Goal: Task Accomplishment & Management: Complete application form

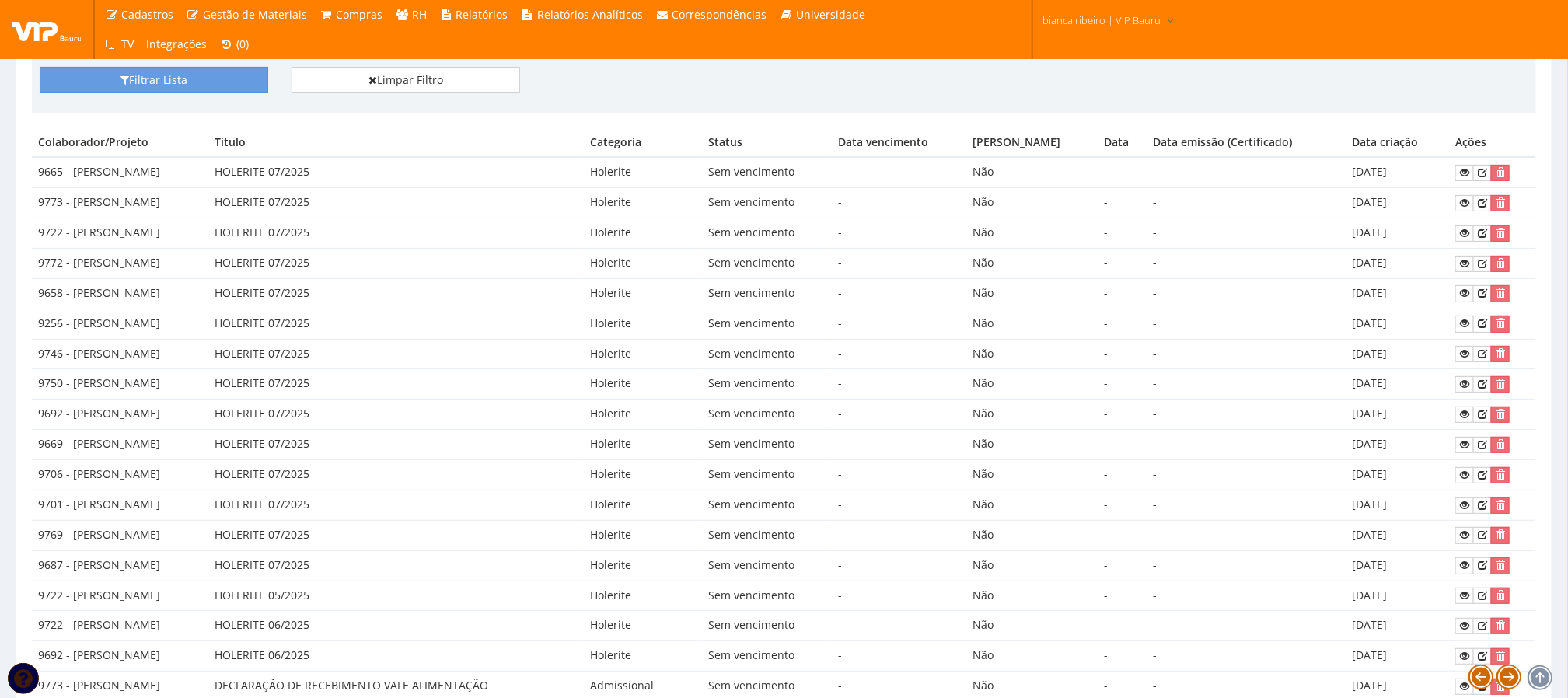
scroll to position [66, 0]
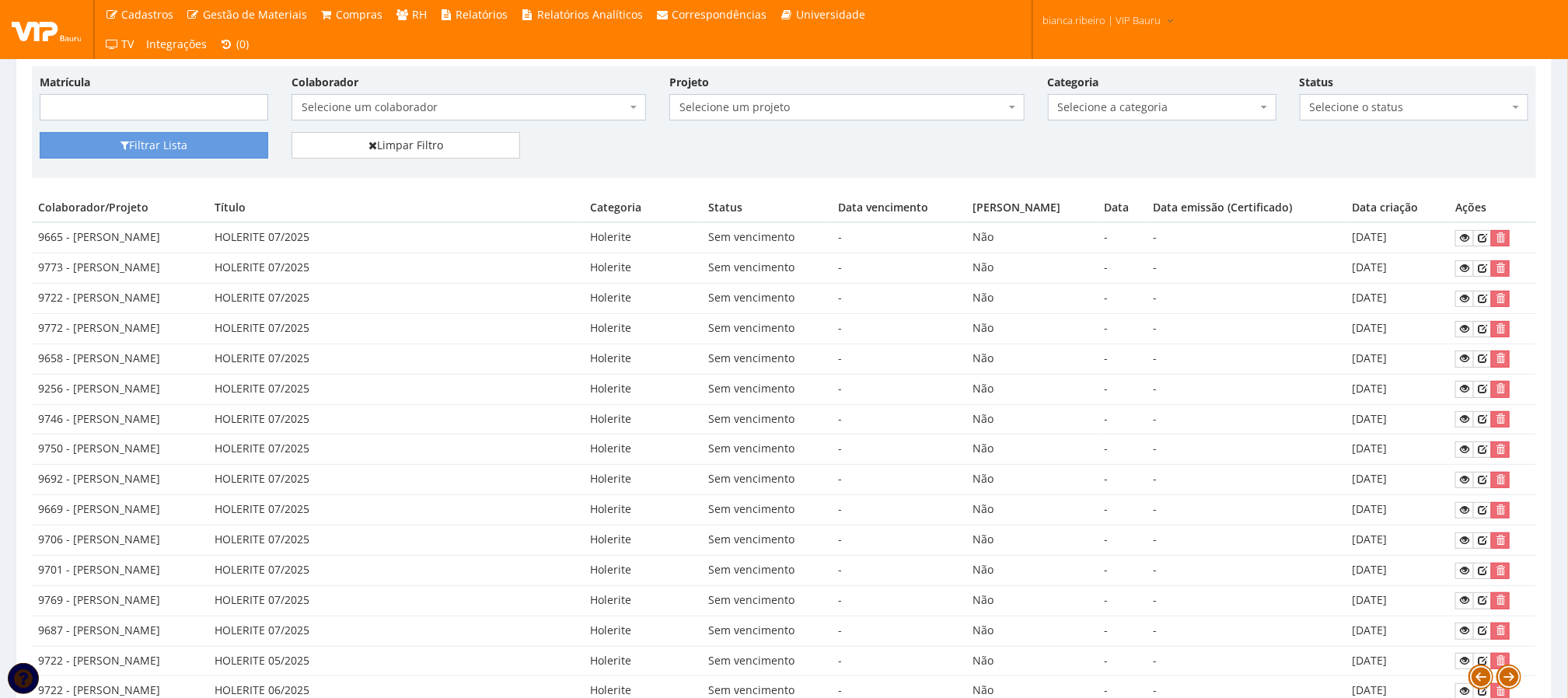
click at [1325, 325] on td "-" at bounding box center [1247, 328] width 199 height 30
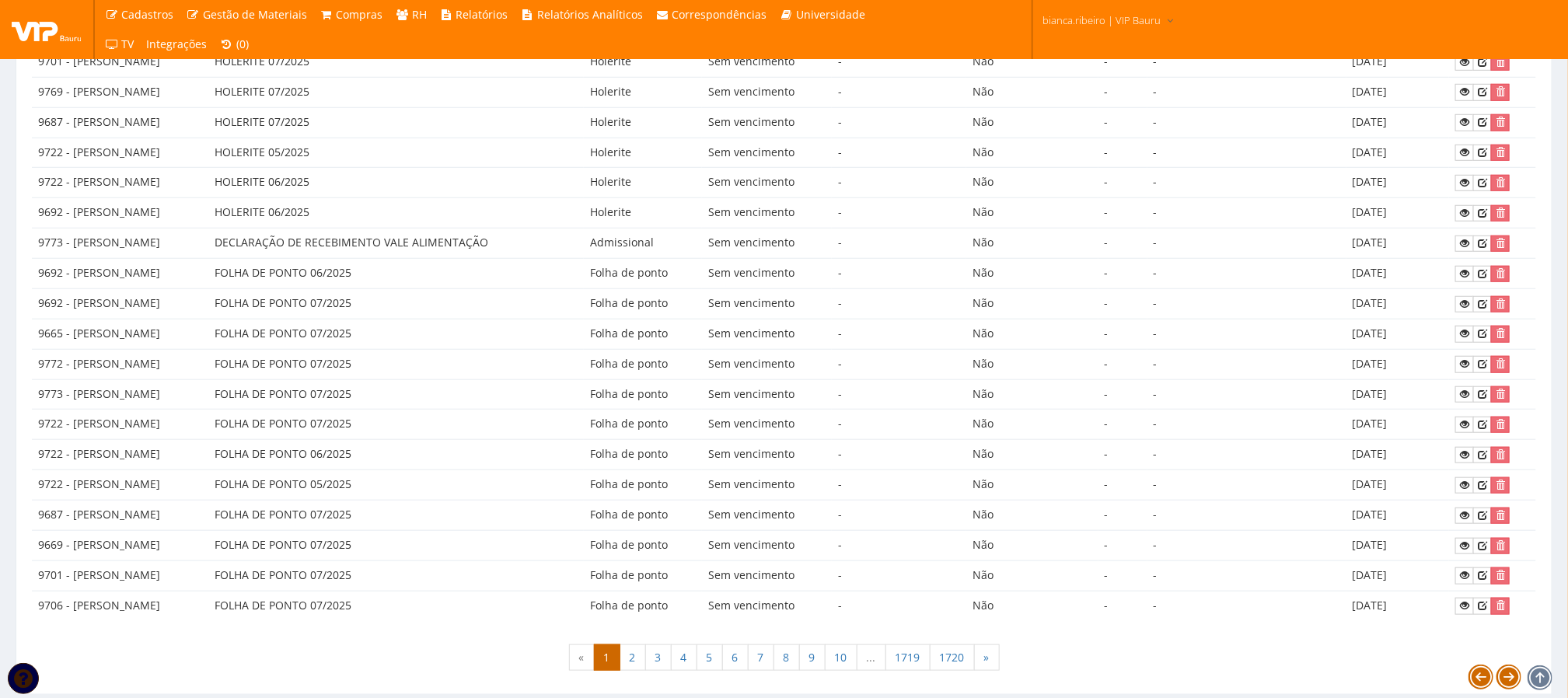
scroll to position [649, 0]
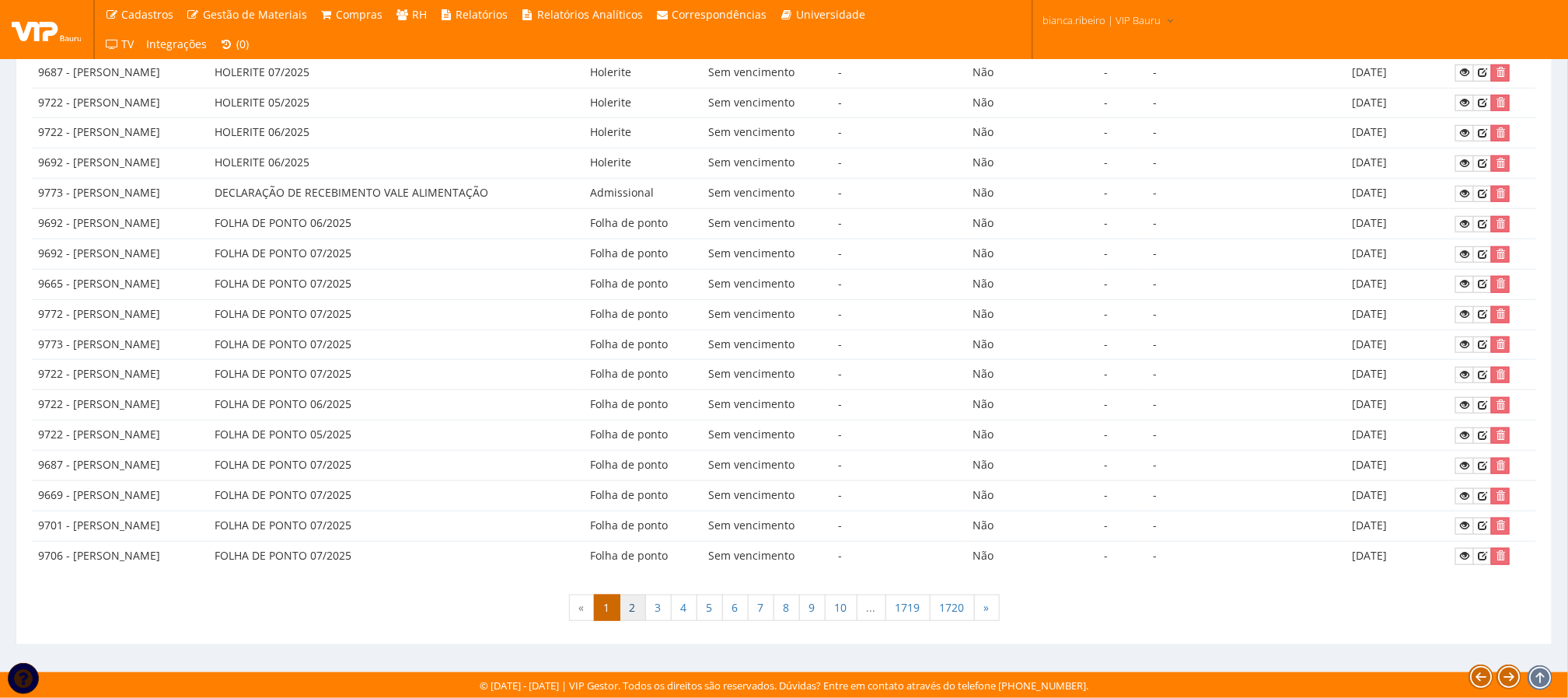
click at [637, 602] on link "2" at bounding box center [633, 607] width 27 height 27
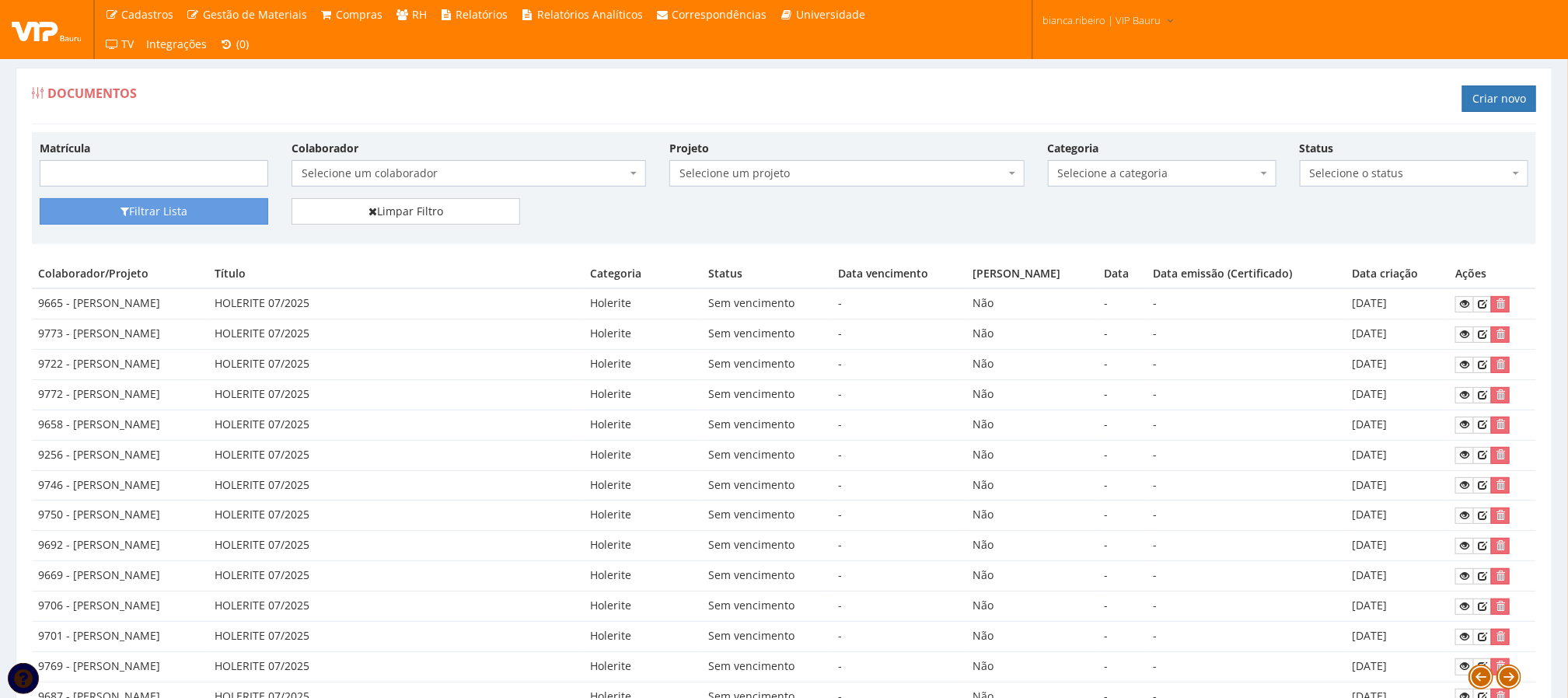
click at [493, 101] on div "Documentos Criar novo" at bounding box center [784, 101] width 1504 height 47
click at [1465, 91] on link "Criar novo" at bounding box center [1499, 98] width 74 height 27
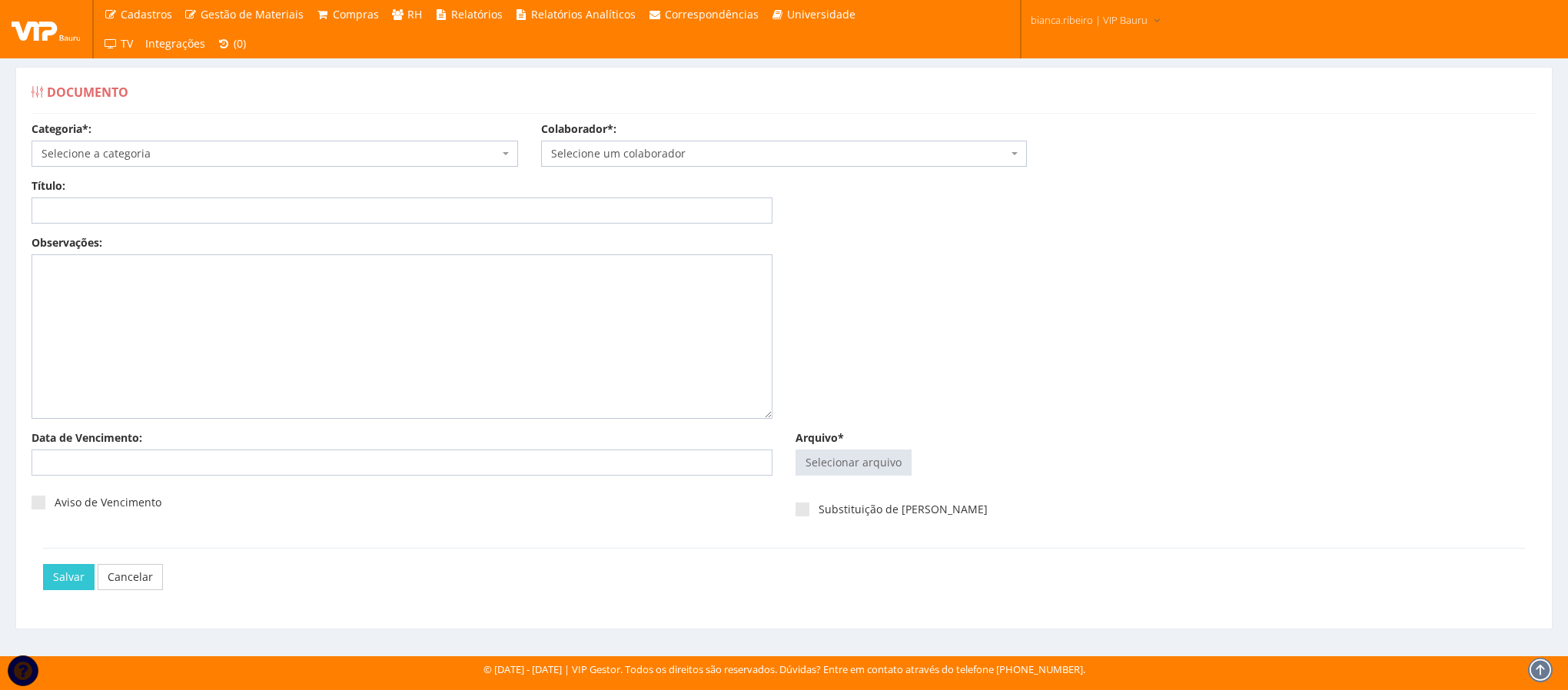
click at [216, 138] on div "Categoria*: Selecione a categoria Aso Segurança no trabalho - PGR Segurança no …" at bounding box center [274, 144] width 510 height 46
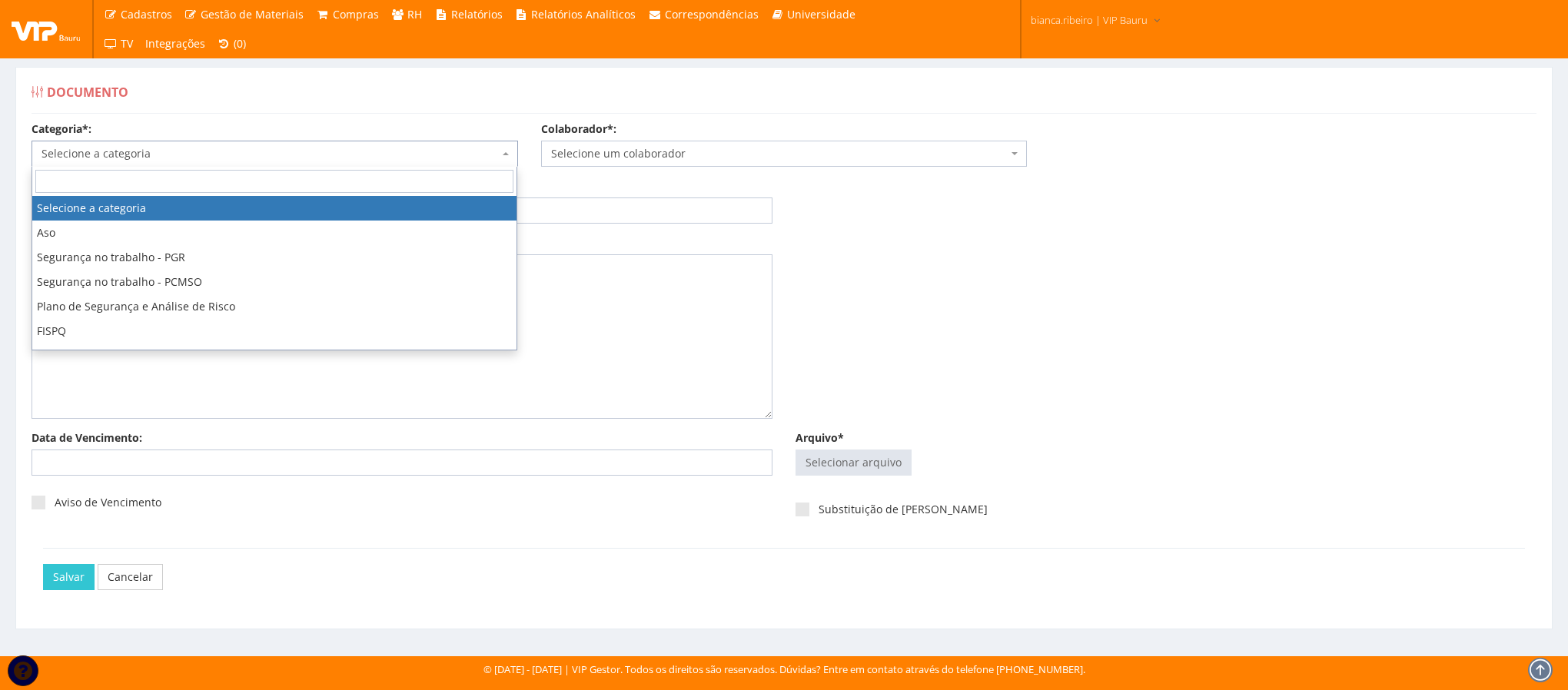
click at [220, 148] on span "Selecione a categoria" at bounding box center [270, 154] width 457 height 15
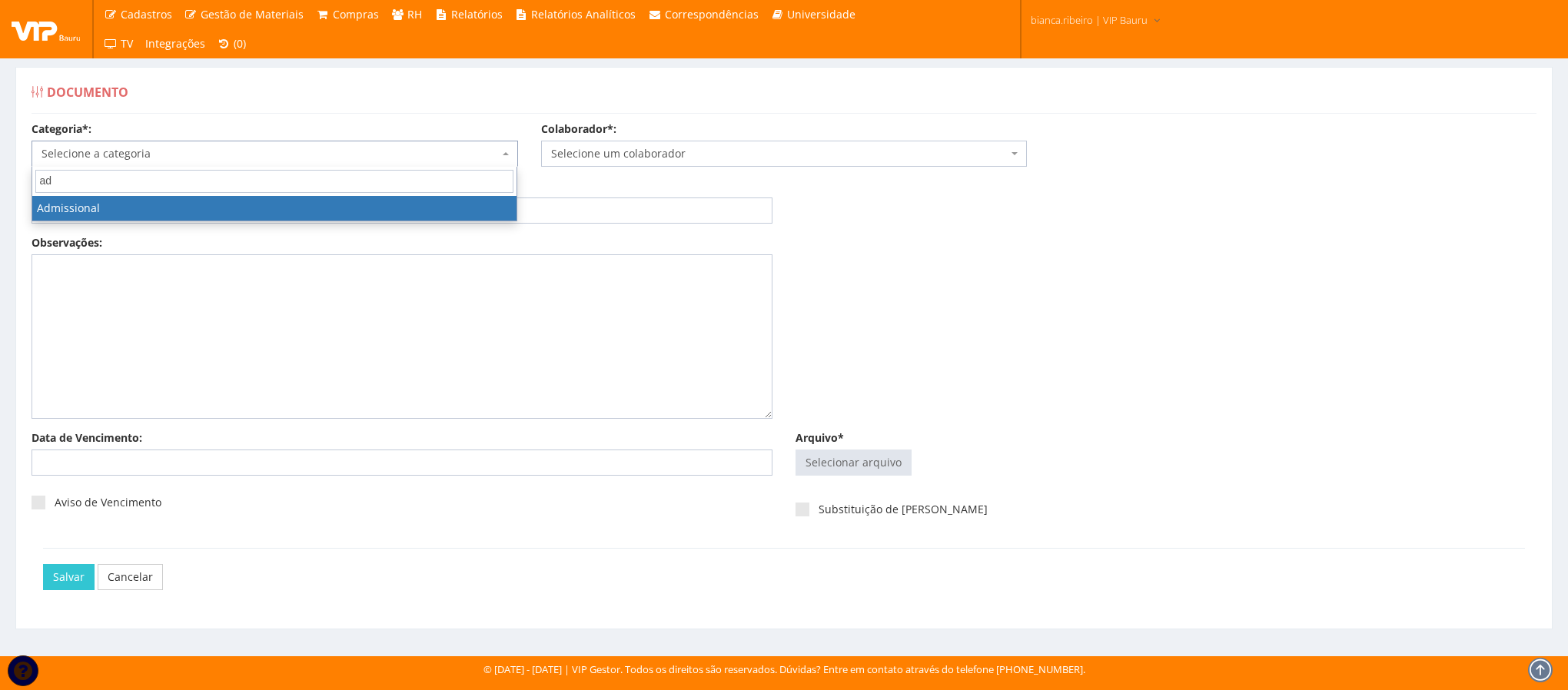
type input "a"
type input "folha de ponto"
select select "folha_ponto"
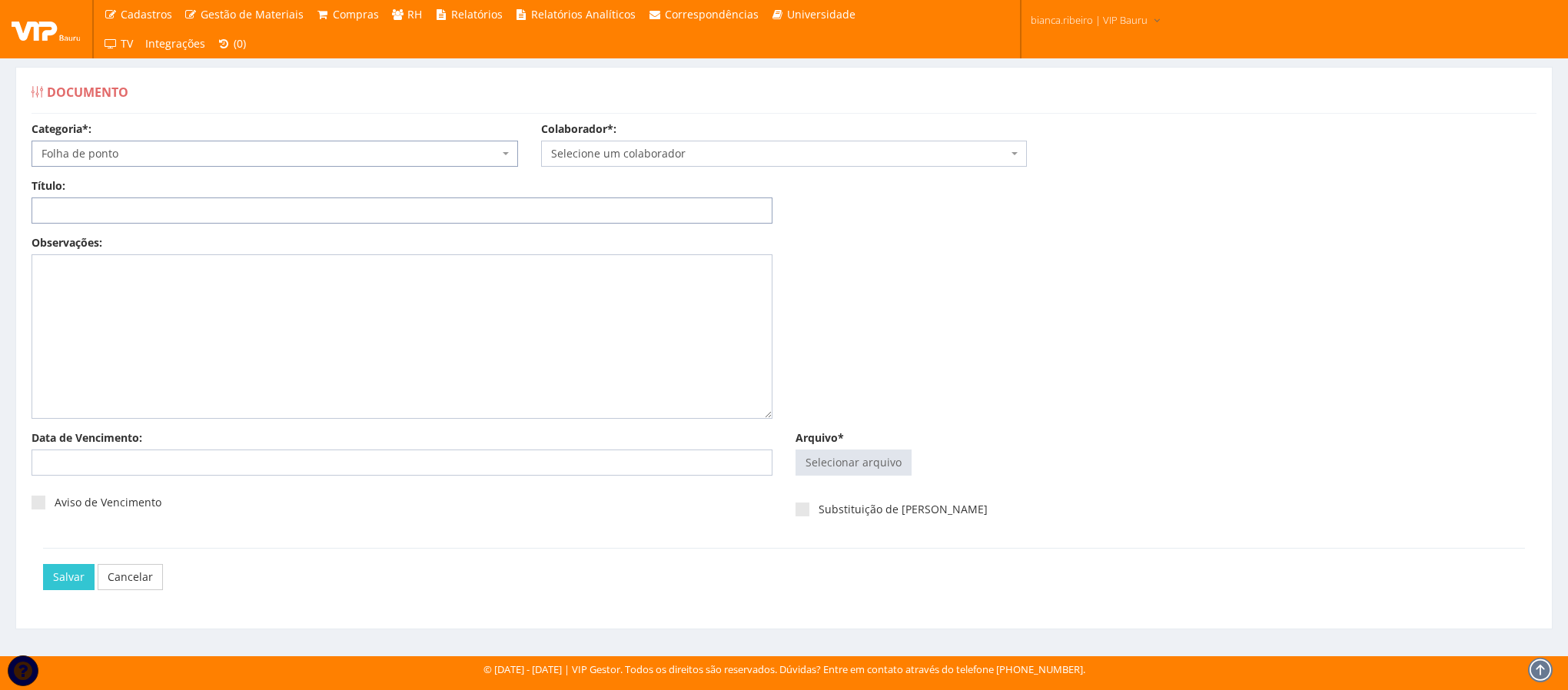
click at [189, 215] on input "Título:" at bounding box center [402, 210] width 741 height 26
type input "FOLHA DE PONTO 07/2025"
click at [841, 464] on input "Arquivo*" at bounding box center [854, 463] width 114 height 25
type input "C:\fakepath\abr2025.pdf"
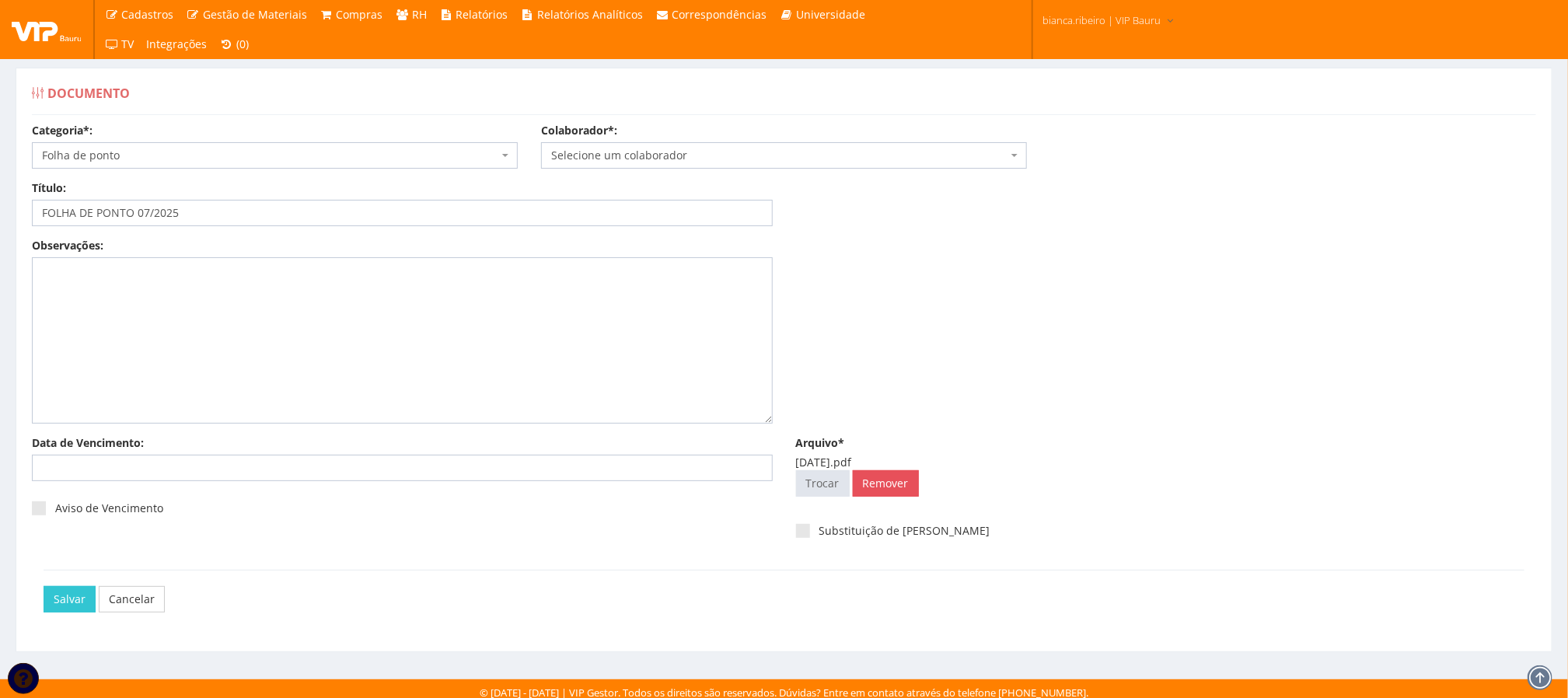
click at [813, 157] on span "Selecione um colaborador" at bounding box center [780, 156] width 457 height 16
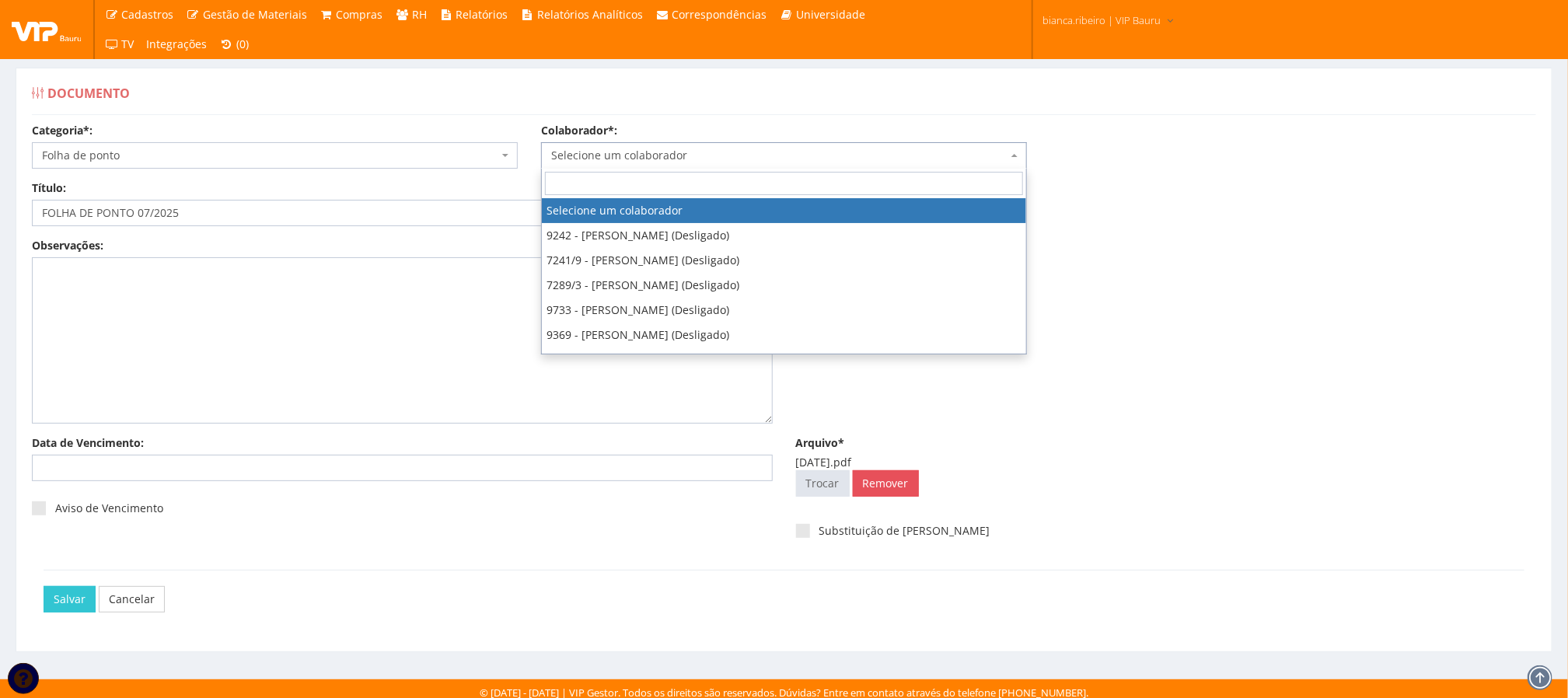
click at [674, 180] on input "search" at bounding box center [784, 184] width 478 height 23
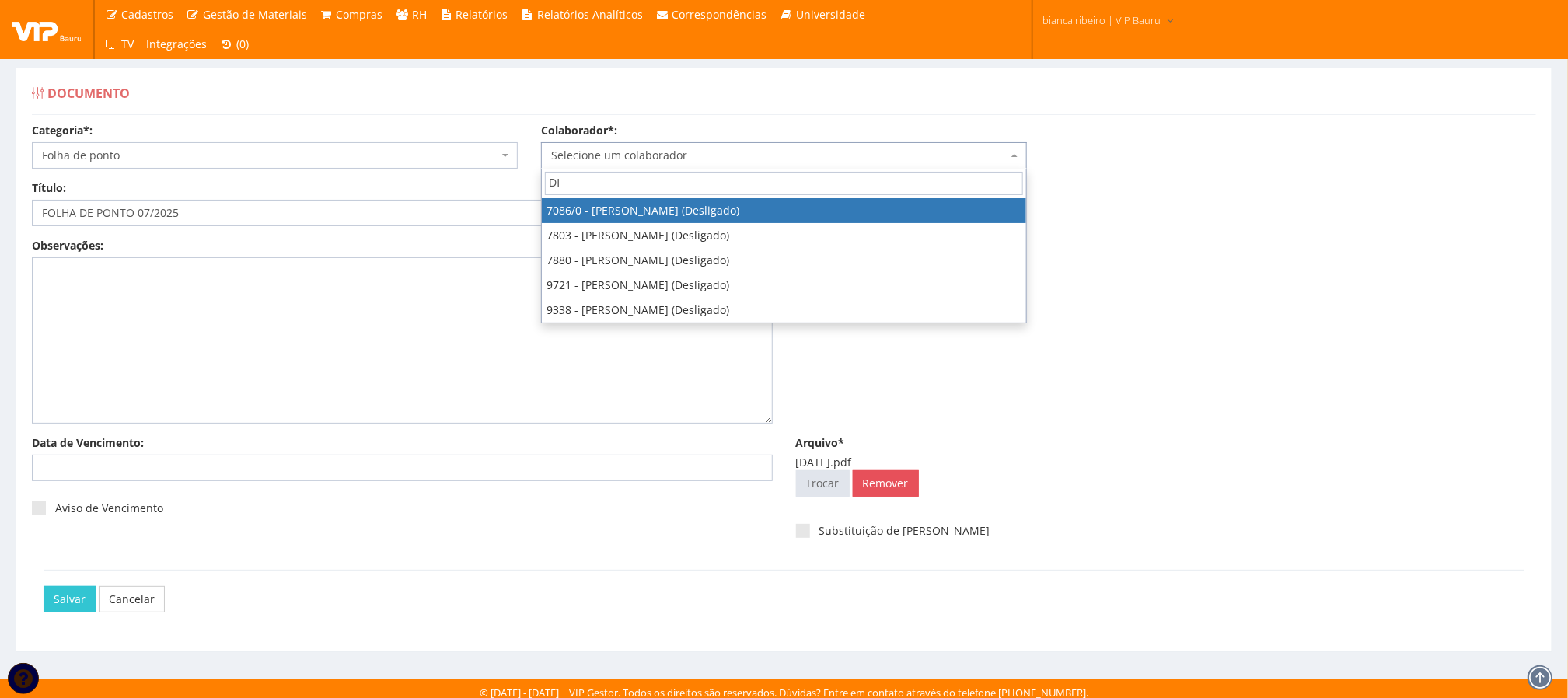
type input "D"
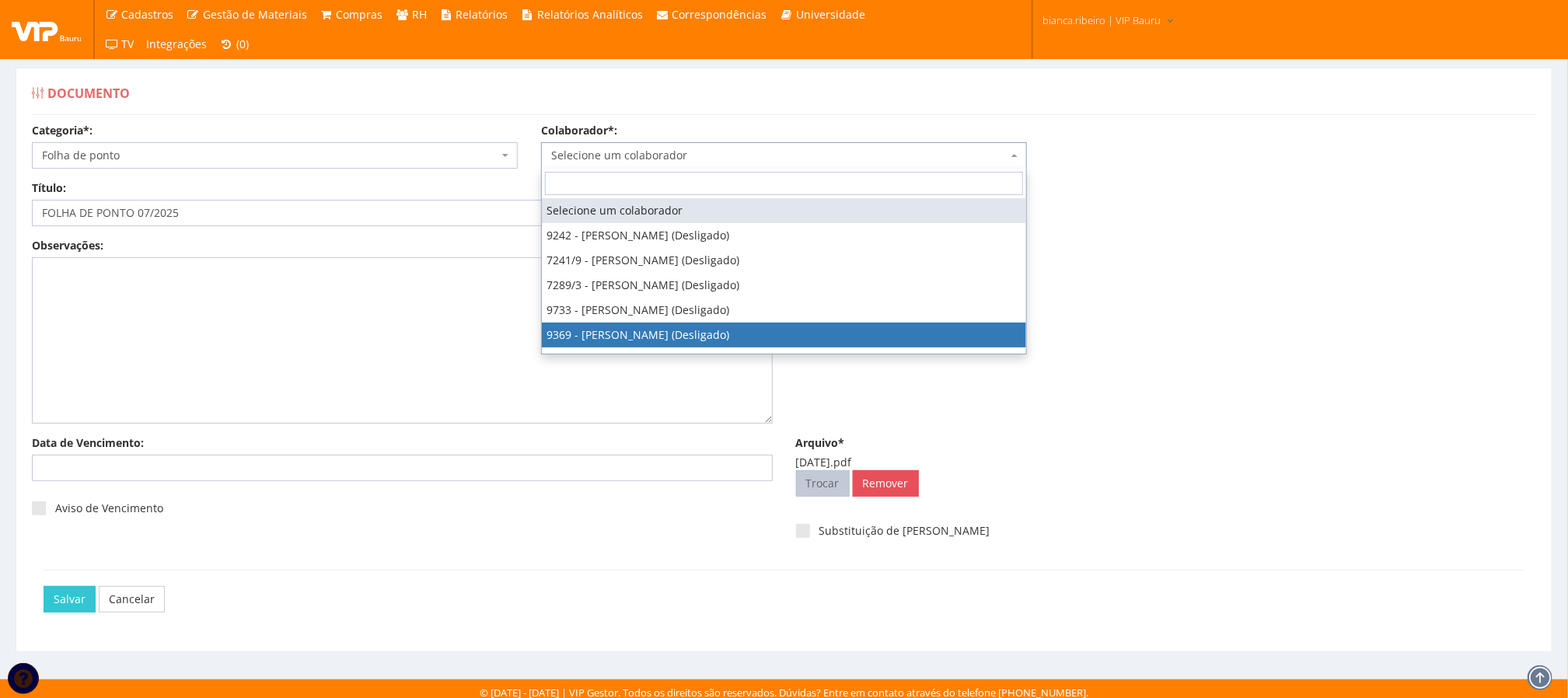
click at [831, 482] on input "Arquivo*" at bounding box center [823, 483] width 52 height 25
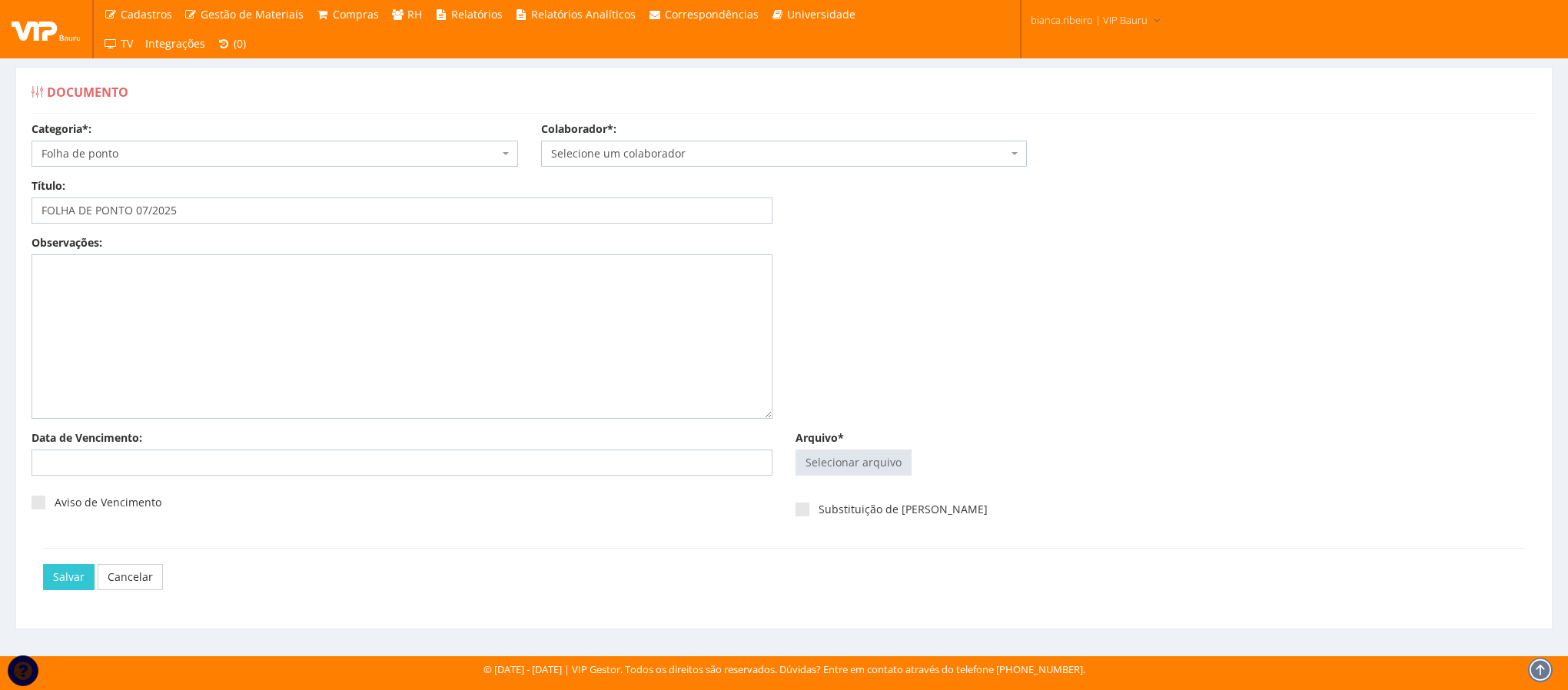
click at [999, 279] on div "Observações:" at bounding box center [784, 332] width 1528 height 195
click at [150, 586] on link "Cancelar" at bounding box center [130, 577] width 65 height 26
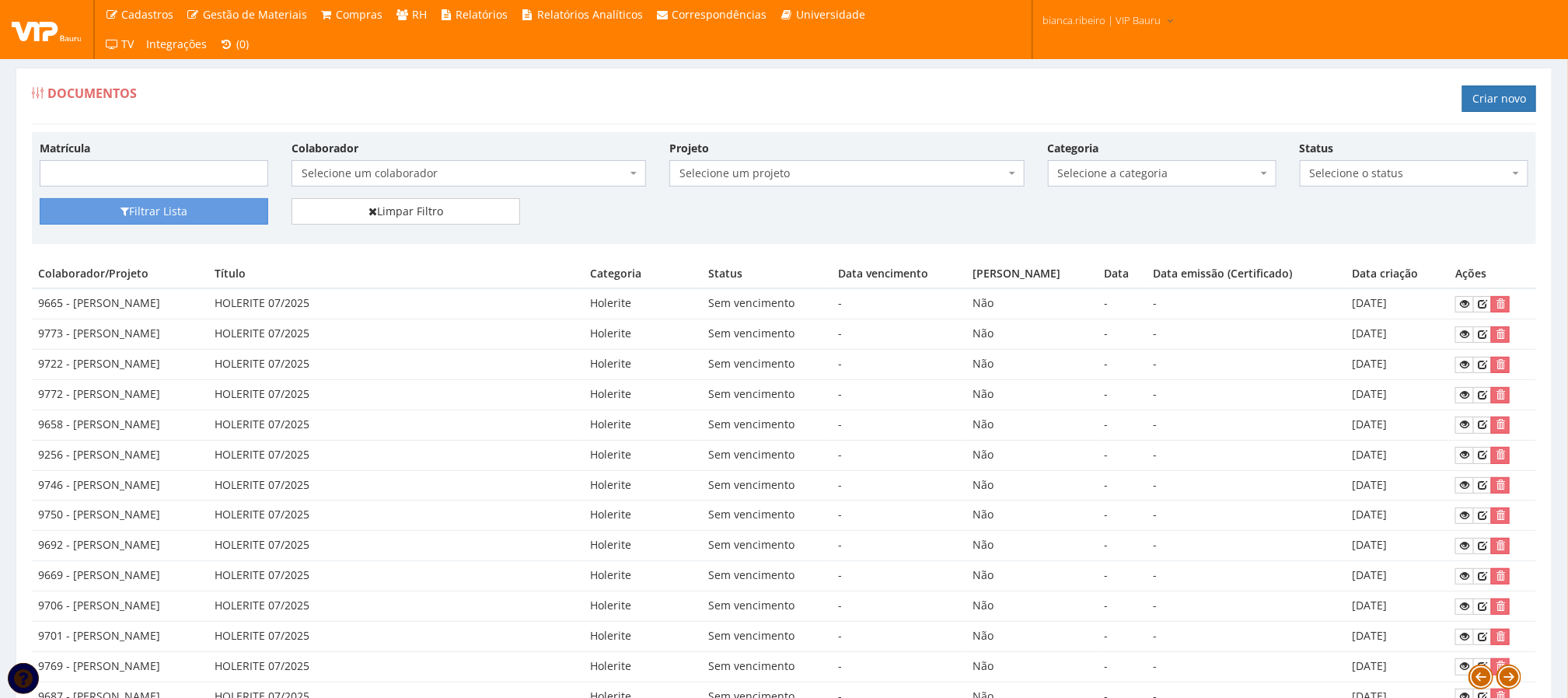
click at [880, 122] on div "Documentos Criar novo" at bounding box center [784, 101] width 1504 height 47
click at [563, 175] on span "Selecione um colaborador" at bounding box center [465, 174] width 325 height 16
click at [542, 123] on div "Documentos Criar novo" at bounding box center [784, 101] width 1504 height 47
